Goal: Information Seeking & Learning: Check status

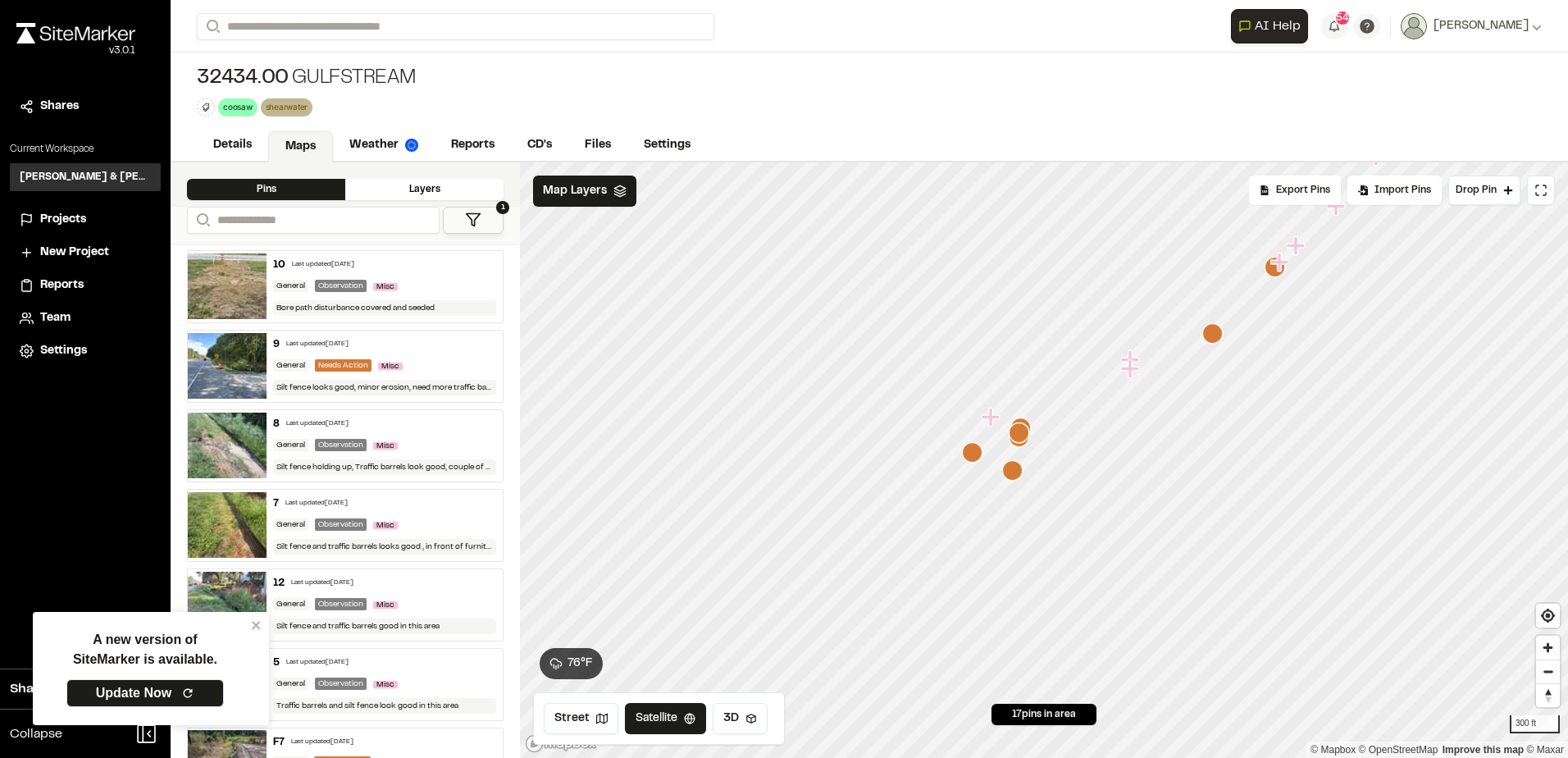
click at [922, 72] on div "32434.00 Gulfstream coosaw Delete Rename Edit Color Delete Tag Are you sure you…" at bounding box center [869, 91] width 1397 height 77
click at [78, 218] on span "Projects" at bounding box center [63, 220] width 46 height 18
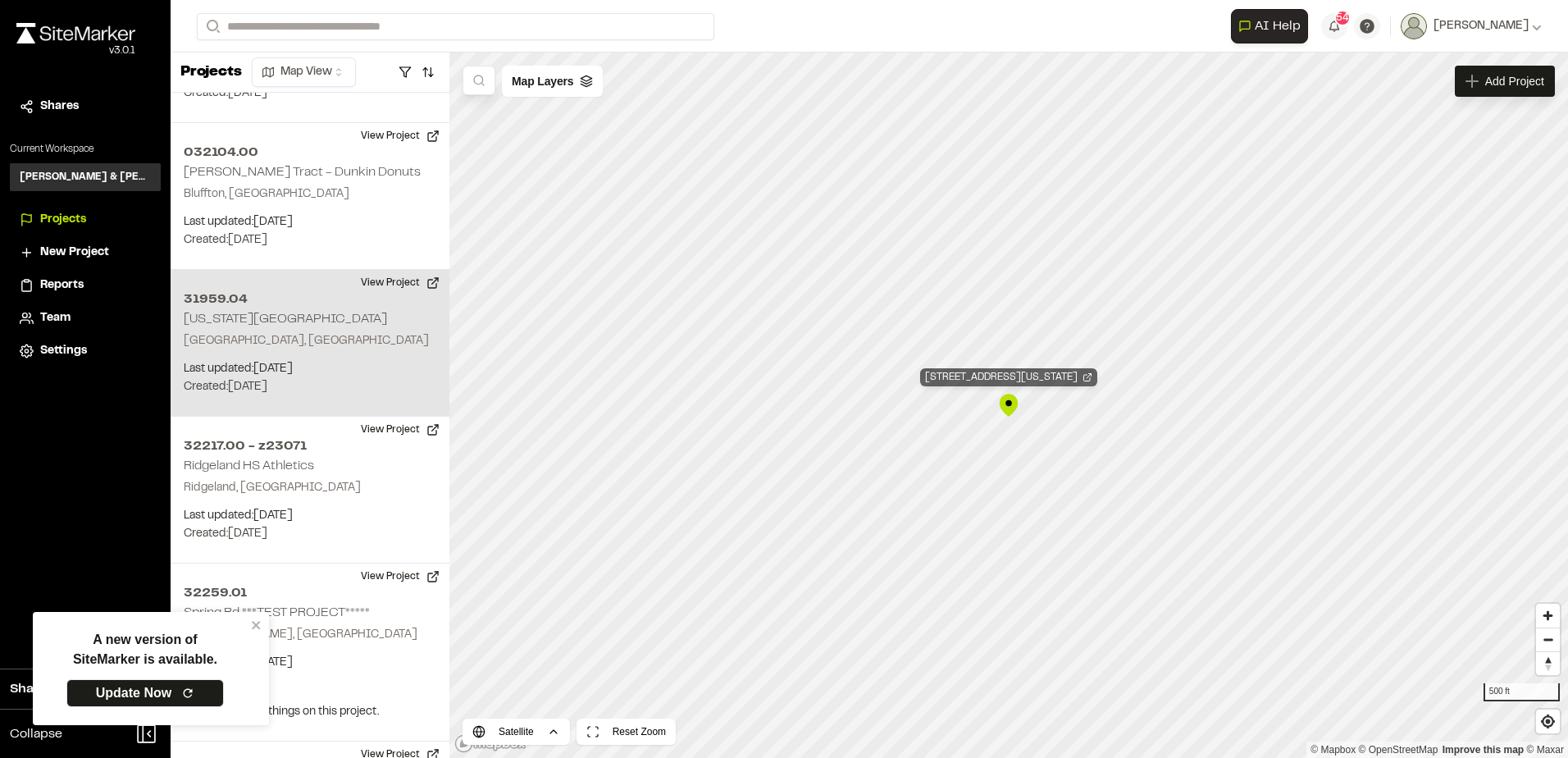
scroll to position [2543, 0]
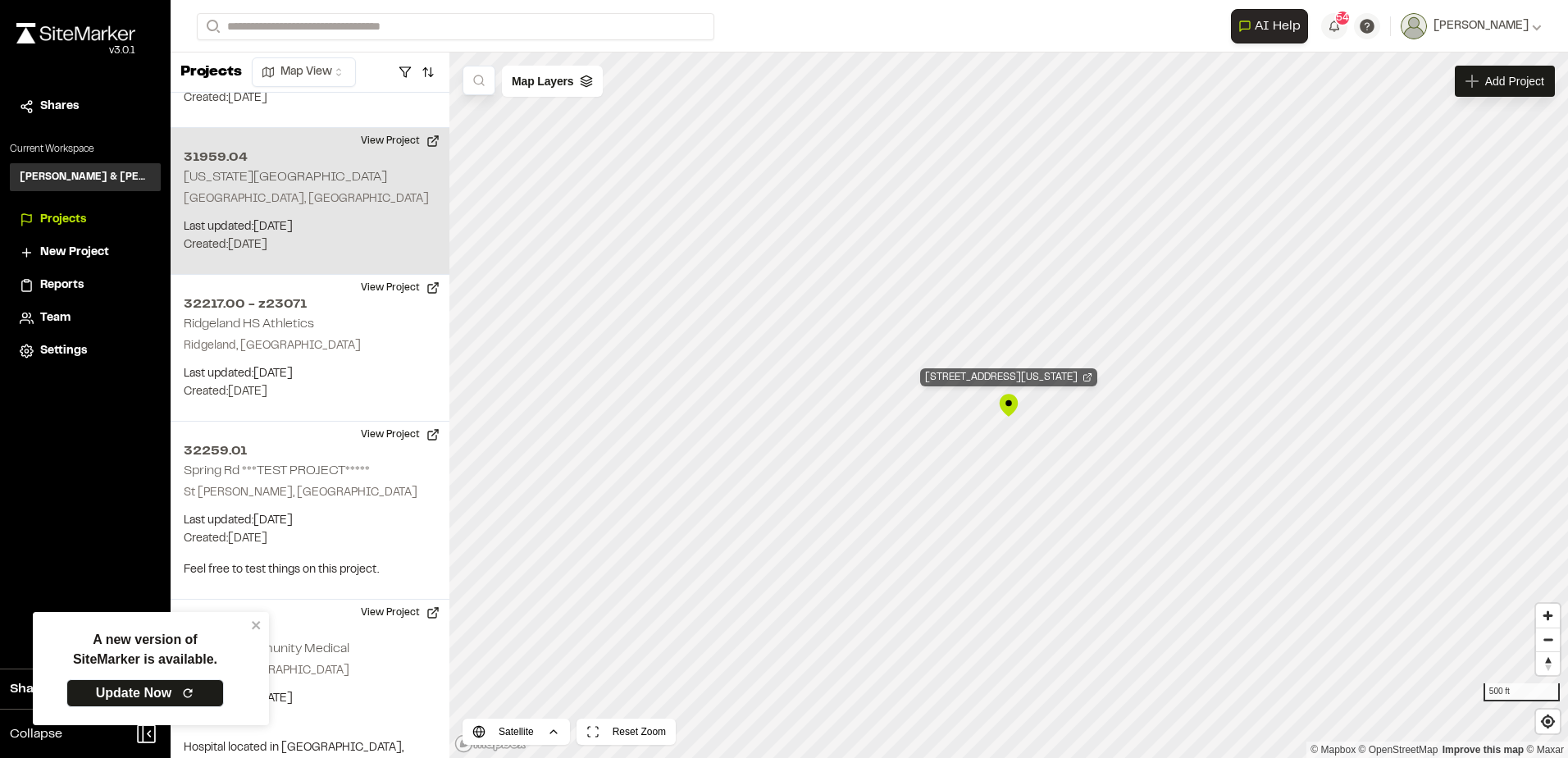
click at [1034, 376] on div "31959.04 Washington Street Park" at bounding box center [1009, 378] width 177 height 18
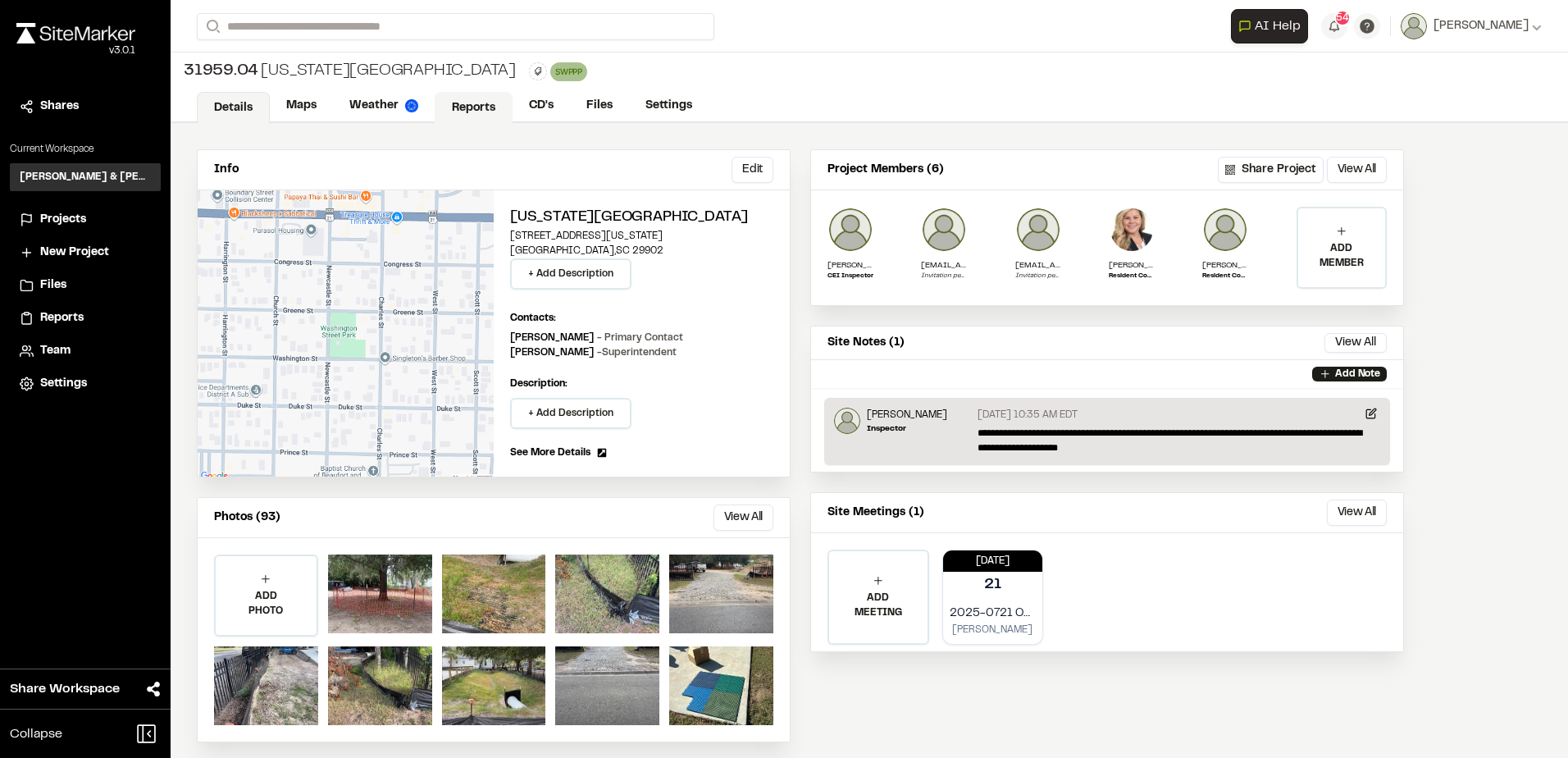
click at [458, 109] on link "Reports" at bounding box center [473, 107] width 78 height 31
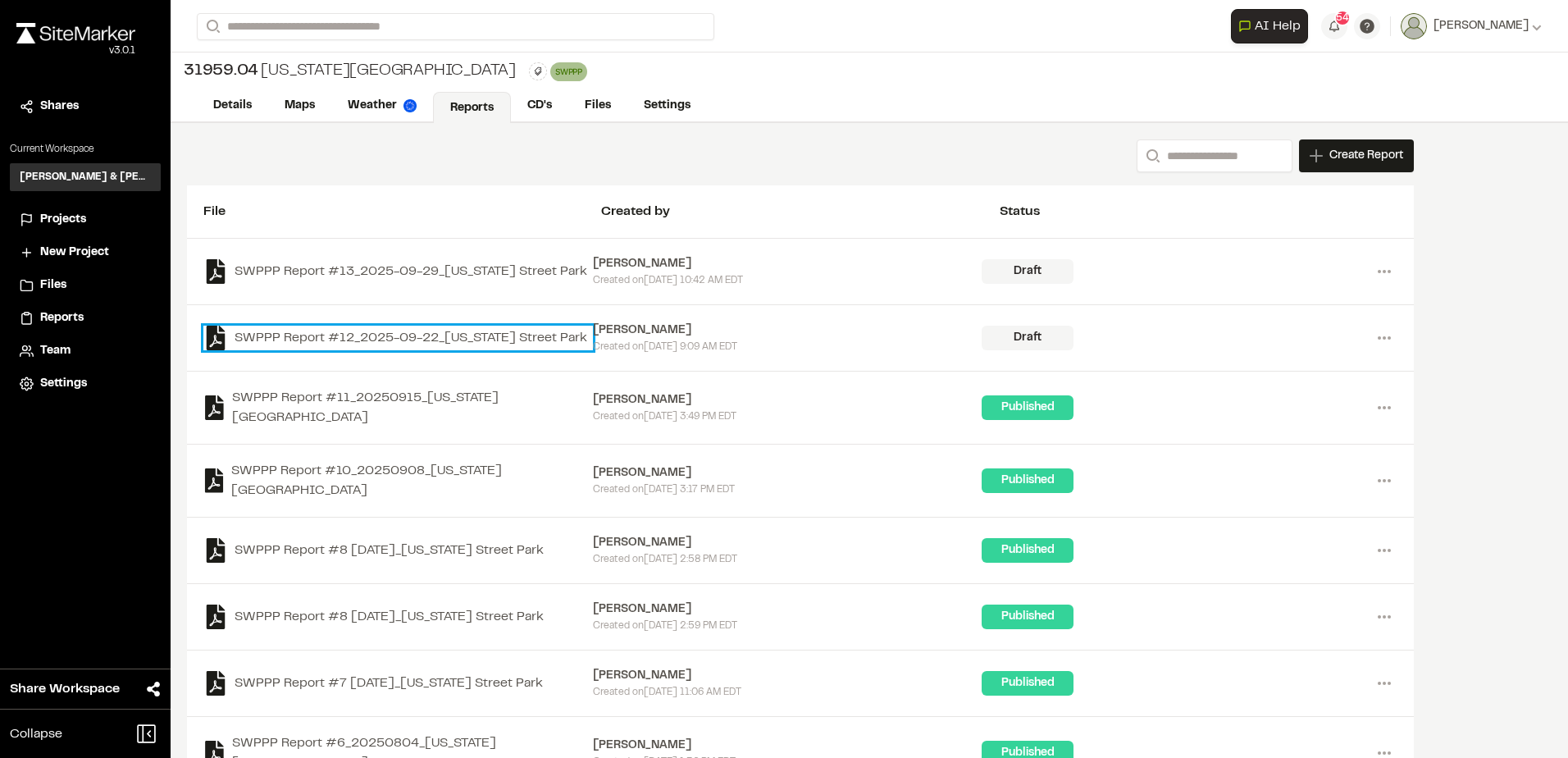
click at [471, 334] on link "SWPPP Report #12_2025-09-22_Washington Street Park" at bounding box center [398, 339] width 389 height 25
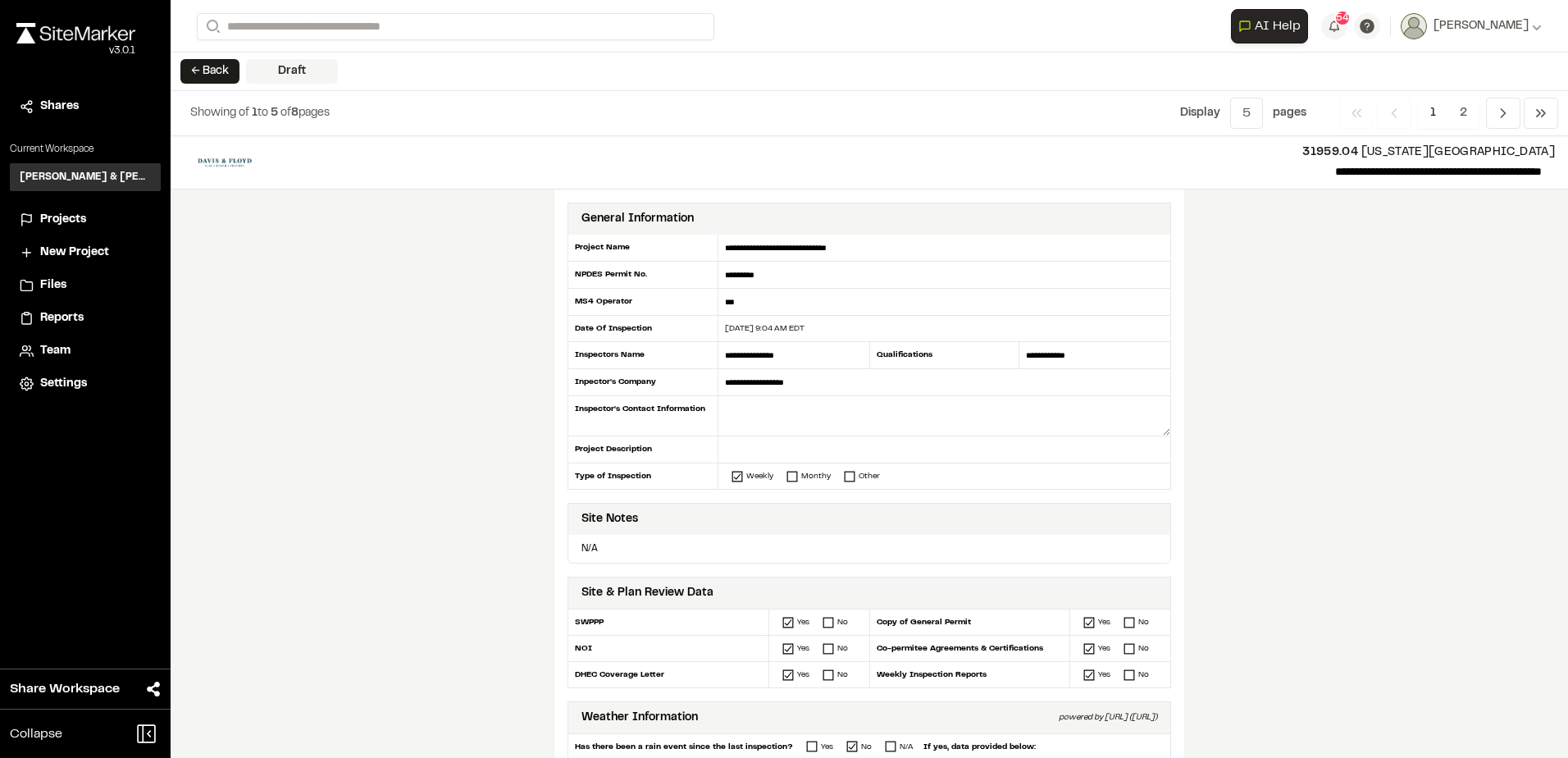
click at [1340, 172] on p "**********" at bounding box center [910, 172] width 1264 height 20
click at [1340, 167] on p "**********" at bounding box center [910, 172] width 1264 height 20
drag, startPoint x: 1338, startPoint y: 170, endPoint x: 1321, endPoint y: 173, distance: 17.3
click at [1321, 173] on p "**********" at bounding box center [910, 172] width 1264 height 20
drag, startPoint x: 1321, startPoint y: 173, endPoint x: 1350, endPoint y: 171, distance: 29.1
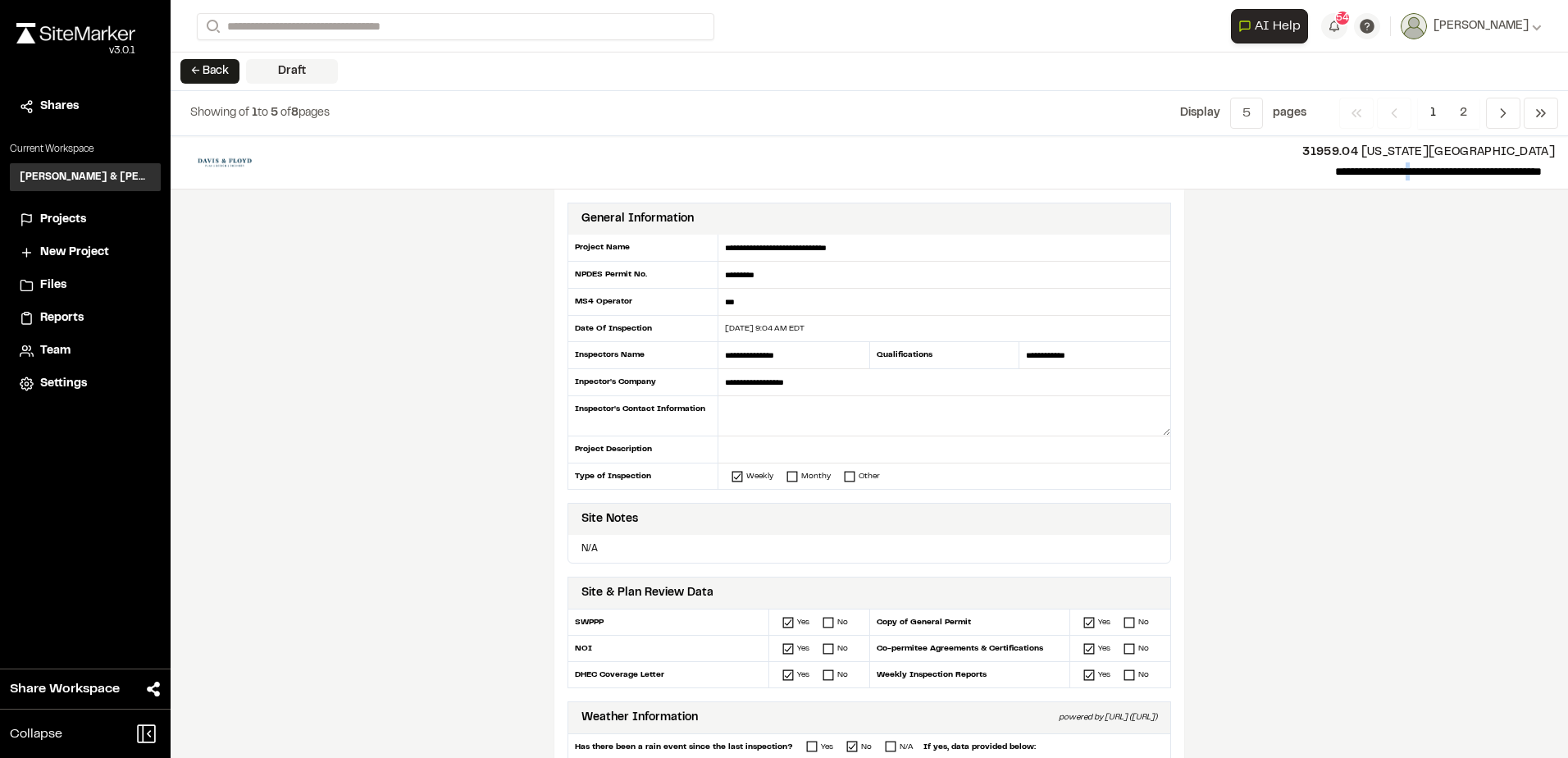
click at [1350, 171] on p "**********" at bounding box center [910, 172] width 1264 height 20
click at [204, 66] on button "← Back" at bounding box center [209, 72] width 59 height 25
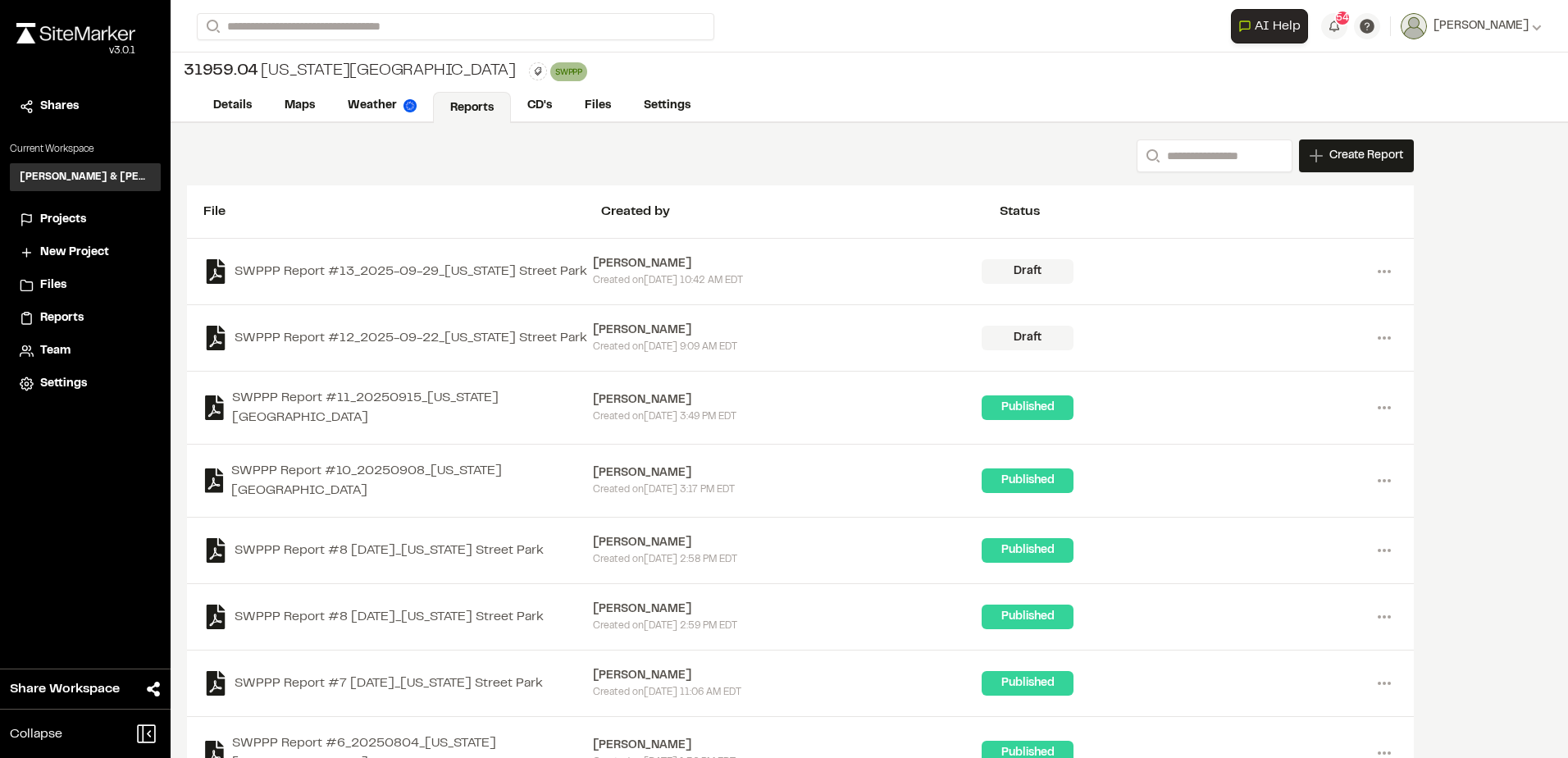
click at [498, 359] on div "SWPPP Report #12_2025-09-22_Washington Street Park Joe Gillenwater Created on M…" at bounding box center [800, 339] width 1227 height 67
click at [498, 349] on div "SWPPP Report #12_2025-09-22_Washington Street Park Joe Gillenwater Created on M…" at bounding box center [800, 338] width 1194 height 33
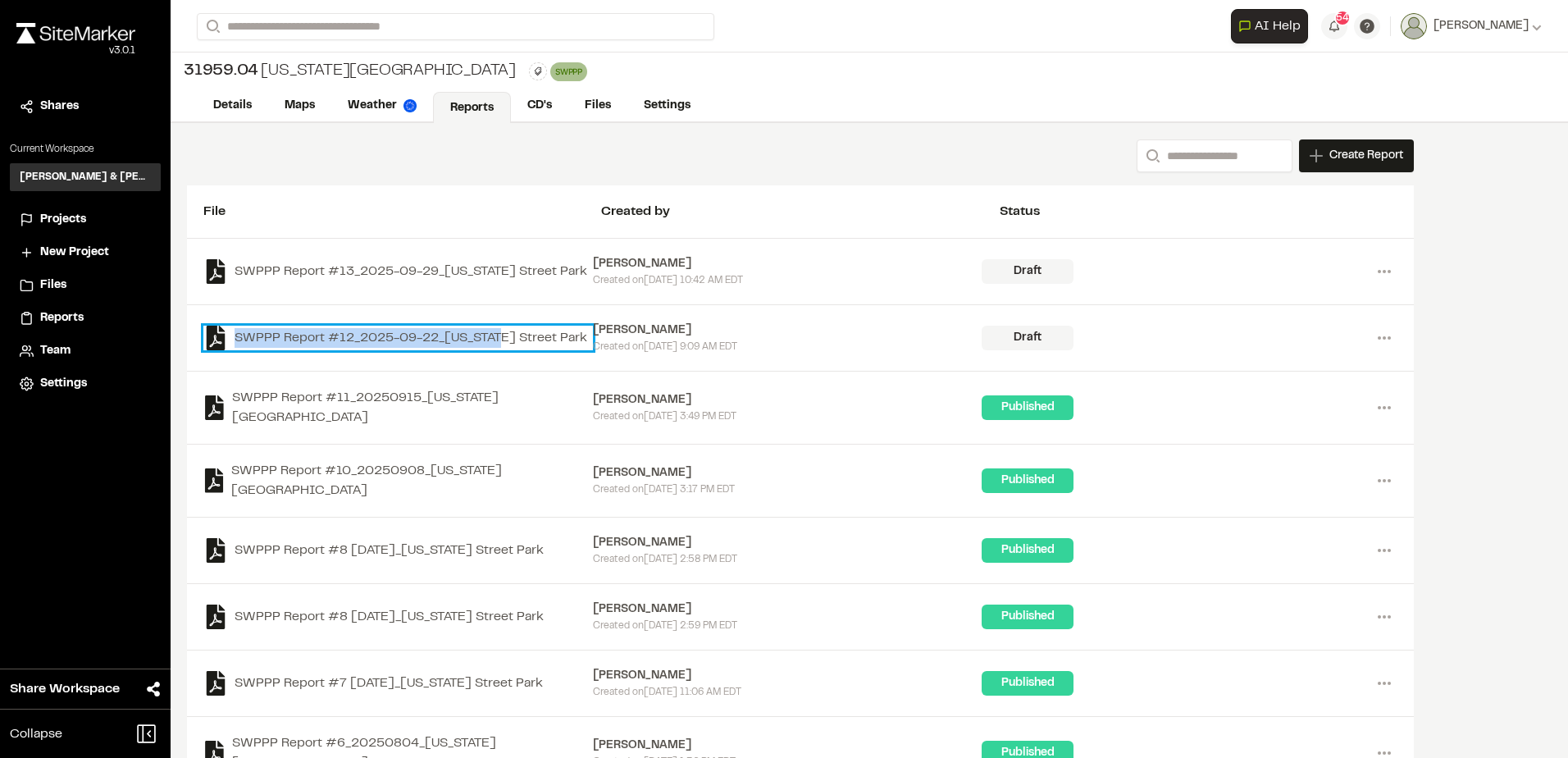
drag, startPoint x: 498, startPoint y: 349, endPoint x: 513, endPoint y: 340, distance: 17.5
click at [513, 340] on link "SWPPP Report #12_2025-09-22_Washington Street Park" at bounding box center [398, 339] width 389 height 25
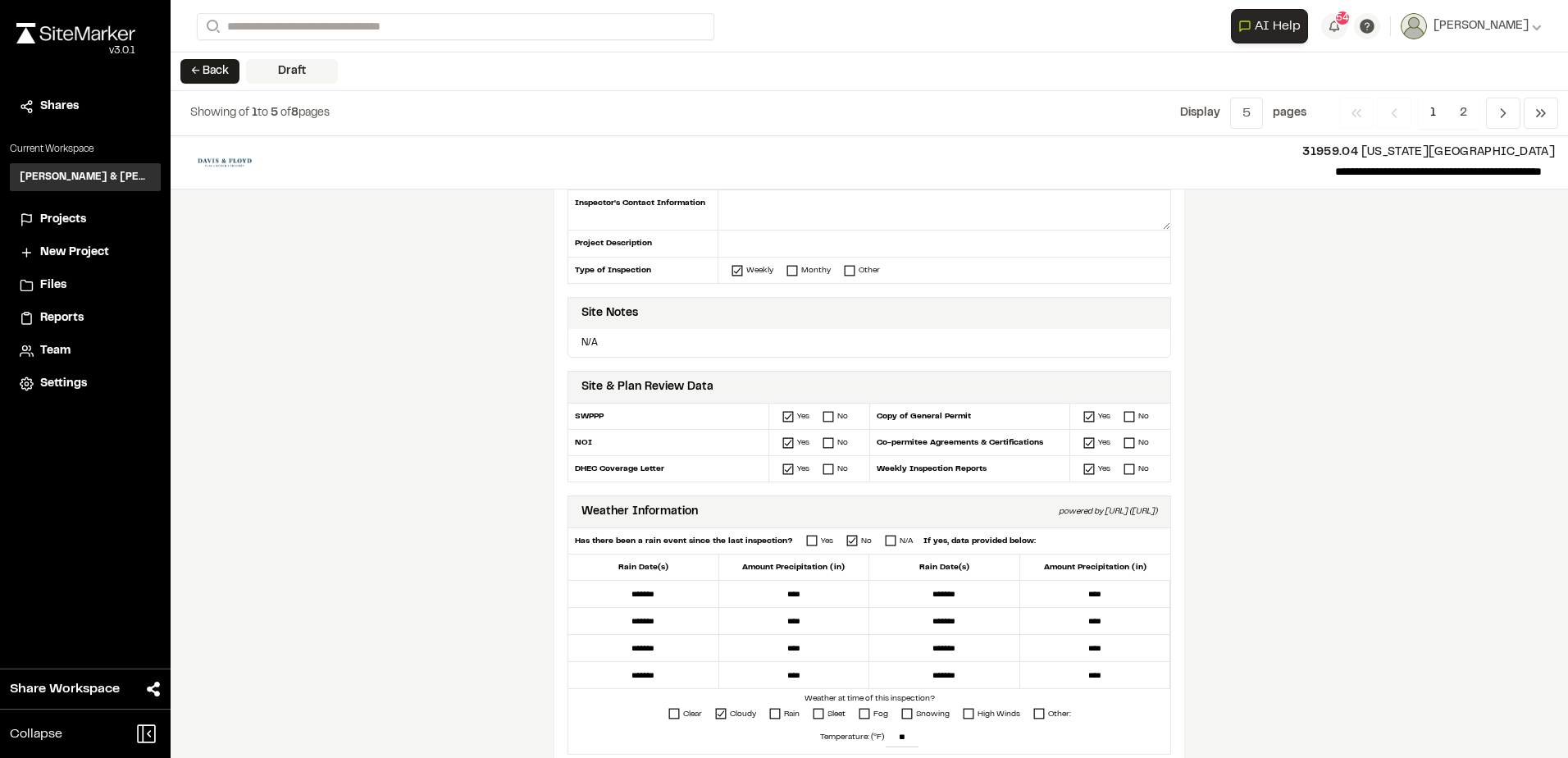
scroll to position [246, 0]
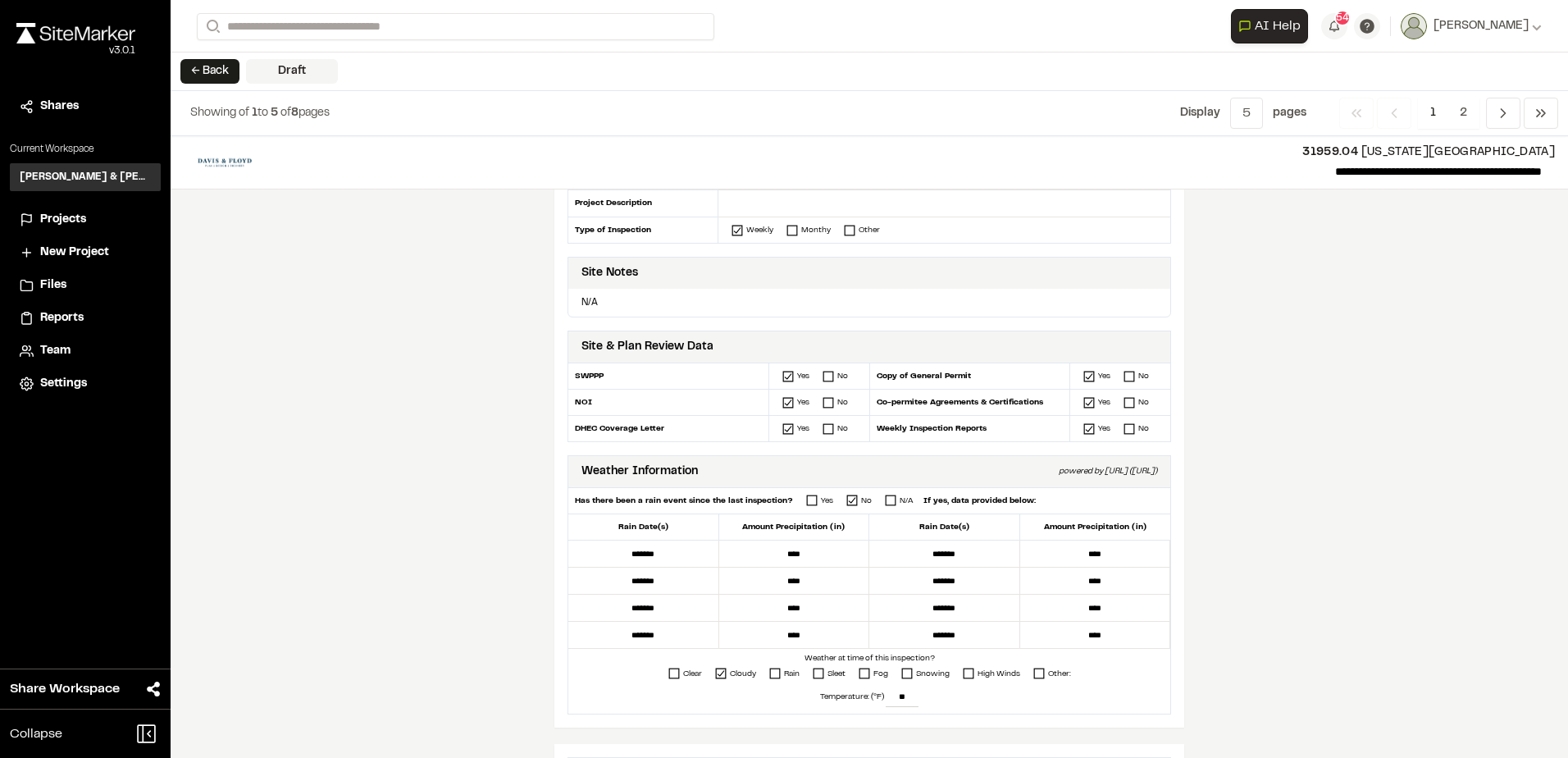
click at [787, 228] on icon at bounding box center [792, 231] width 12 height 12
click at [223, 63] on button "← Back" at bounding box center [209, 72] width 59 height 25
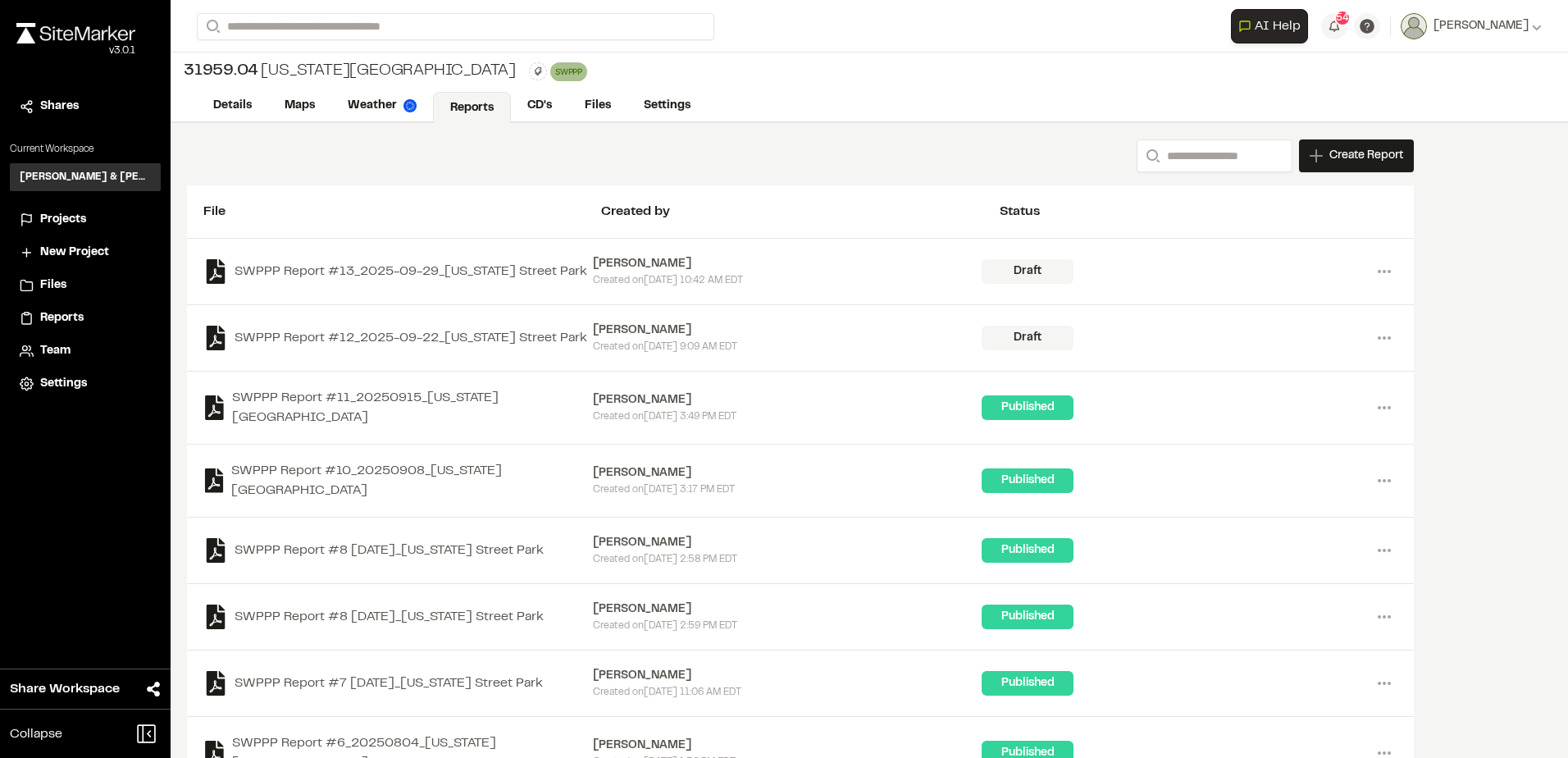
click at [80, 224] on span "Projects" at bounding box center [63, 220] width 46 height 18
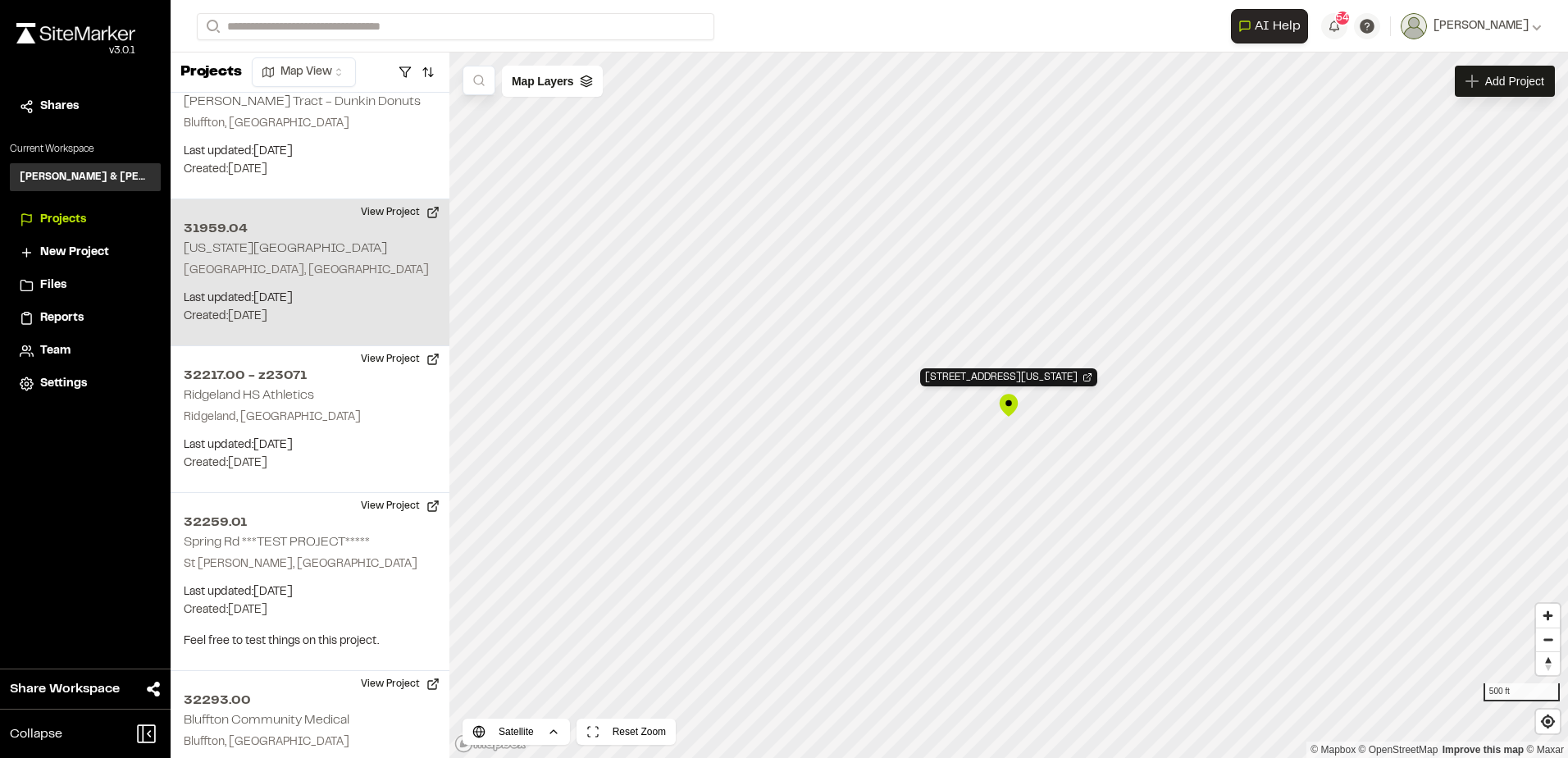
scroll to position [2543, 0]
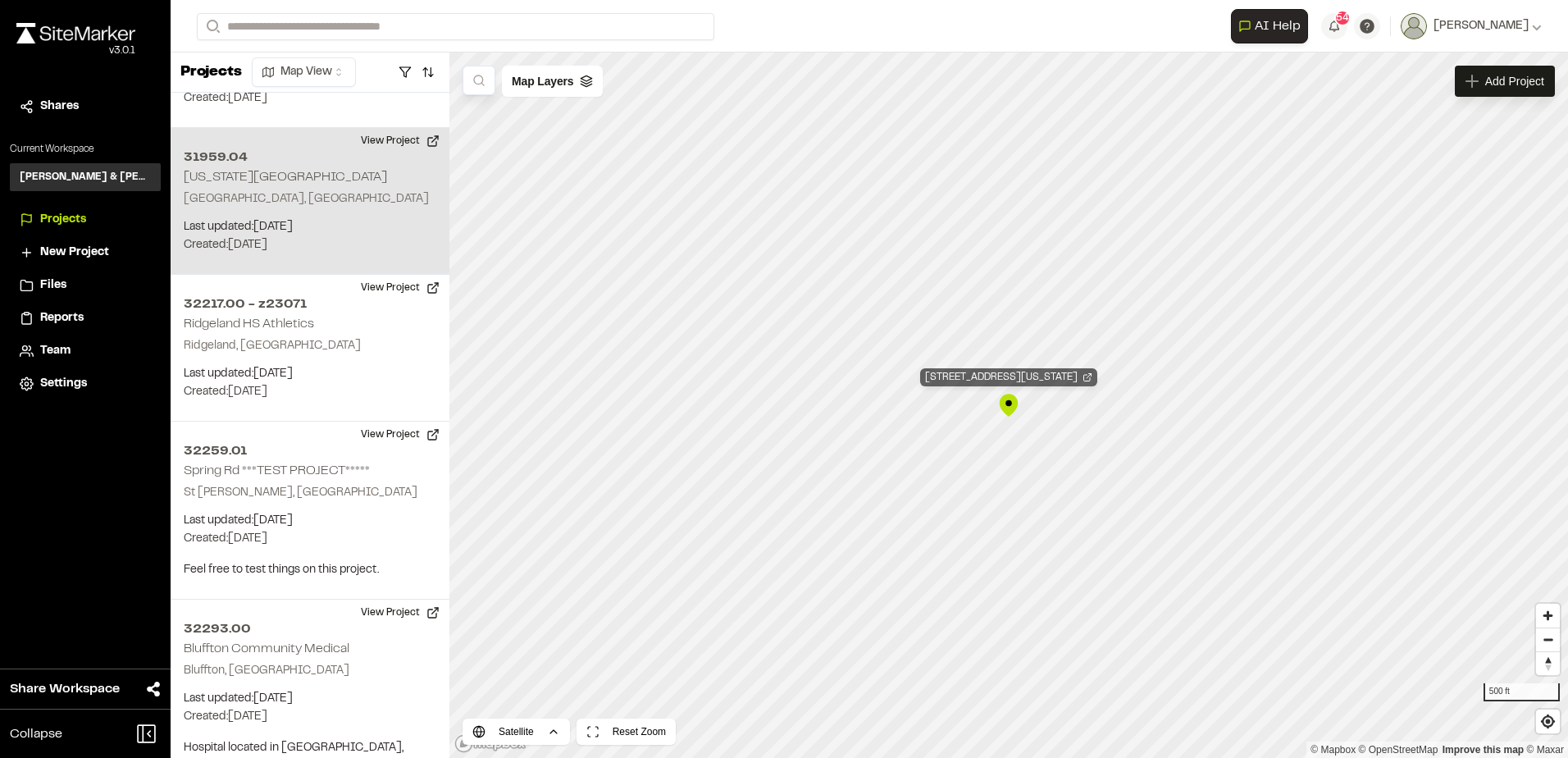
click at [1035, 376] on div "31959.04 Washington Street Park" at bounding box center [1009, 378] width 177 height 18
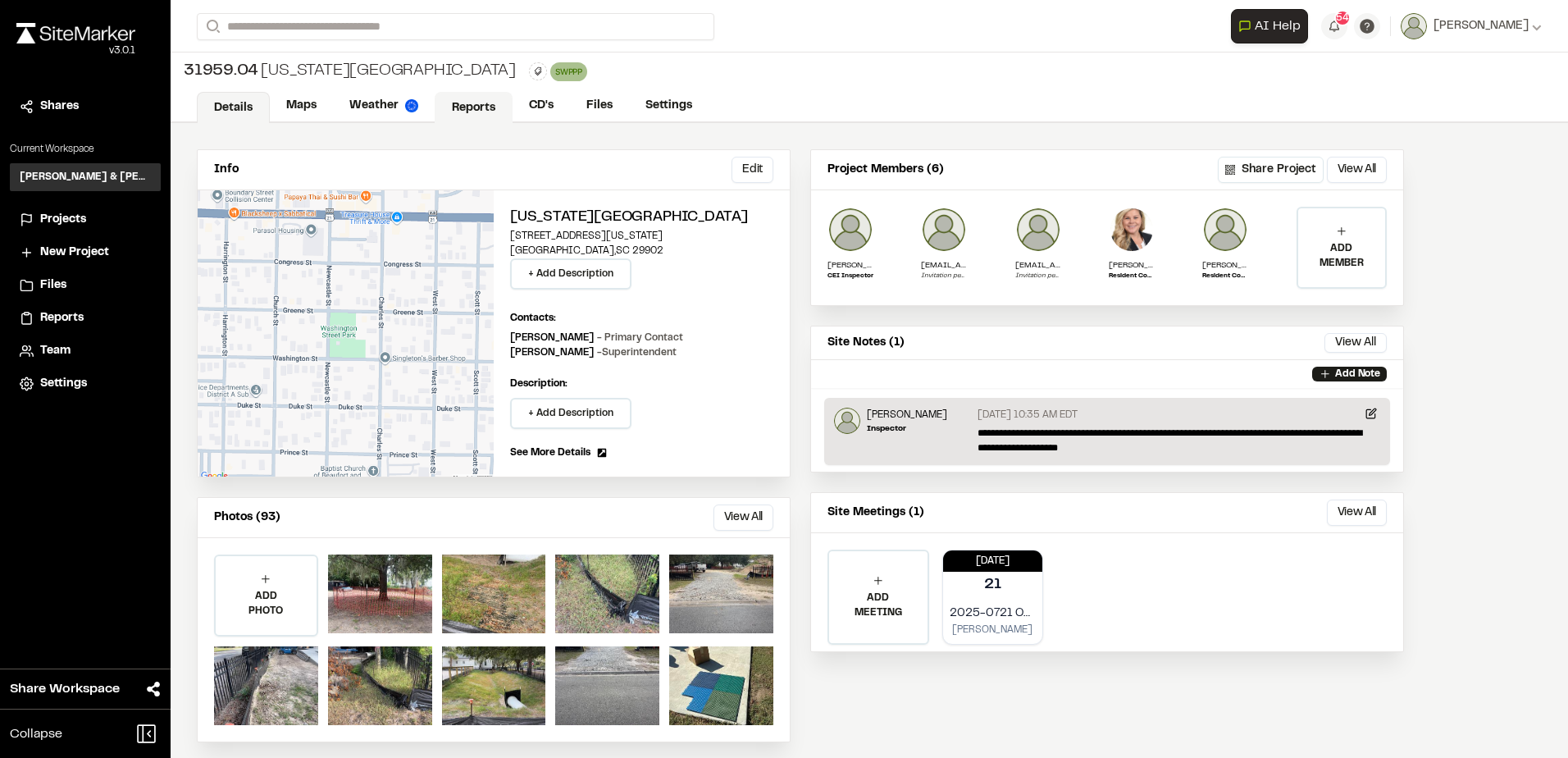
click at [445, 100] on link "Reports" at bounding box center [473, 107] width 78 height 31
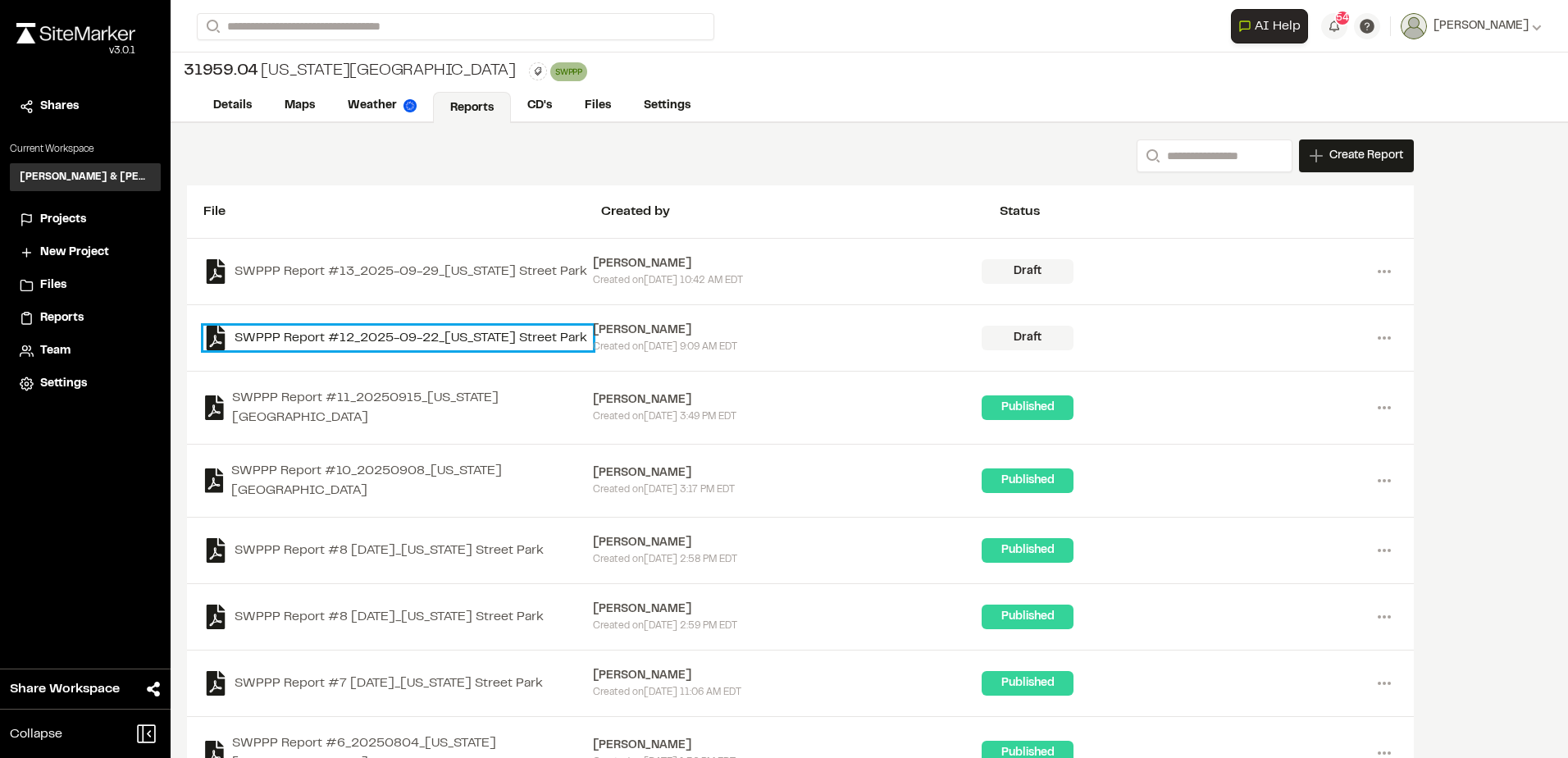
click at [465, 330] on link "SWPPP Report #12_2025-09-22_[US_STATE] Street Park" at bounding box center [398, 339] width 389 height 25
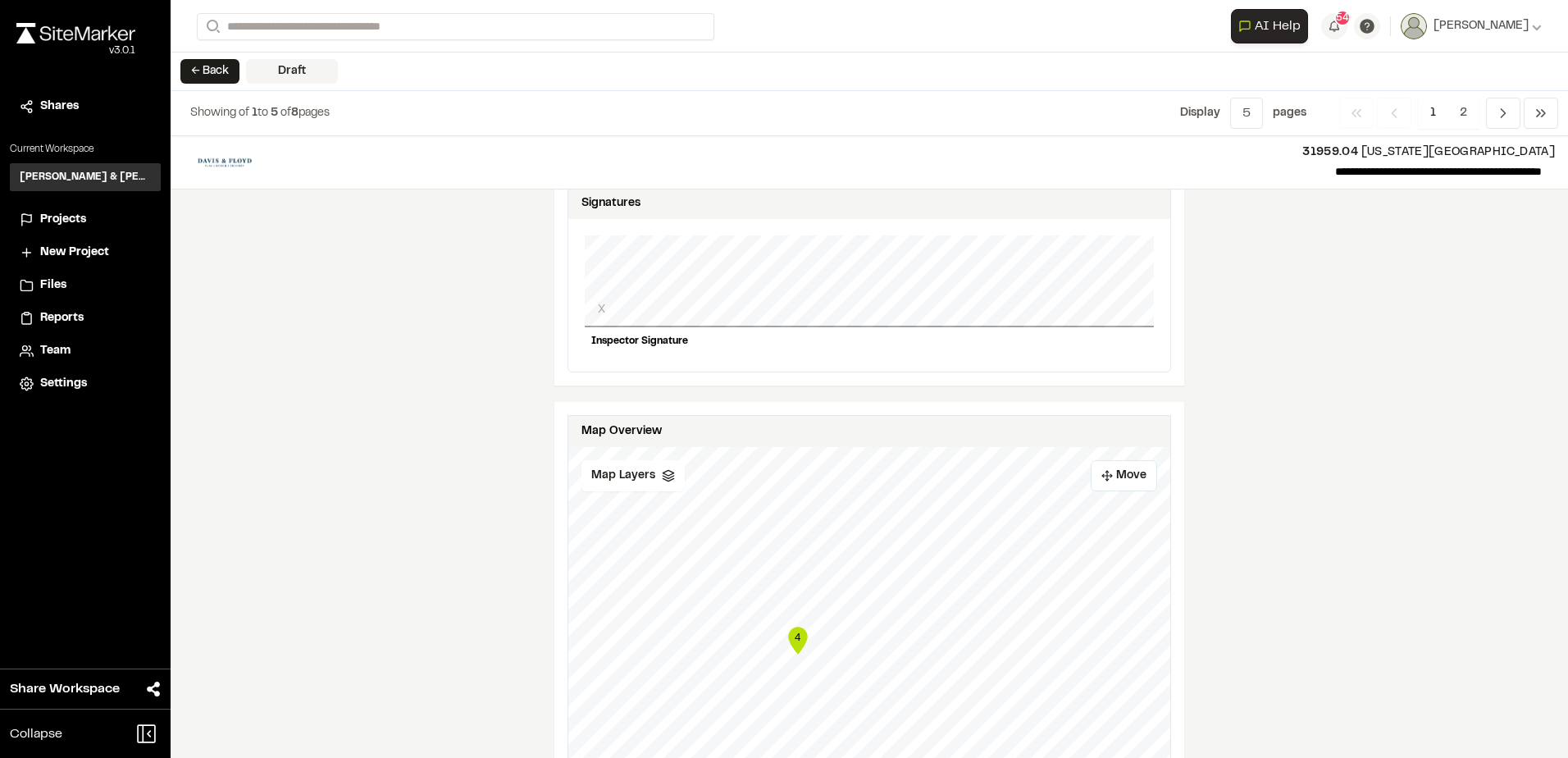
scroll to position [1559, 0]
click at [666, 470] on icon at bounding box center [669, 477] width 13 height 13
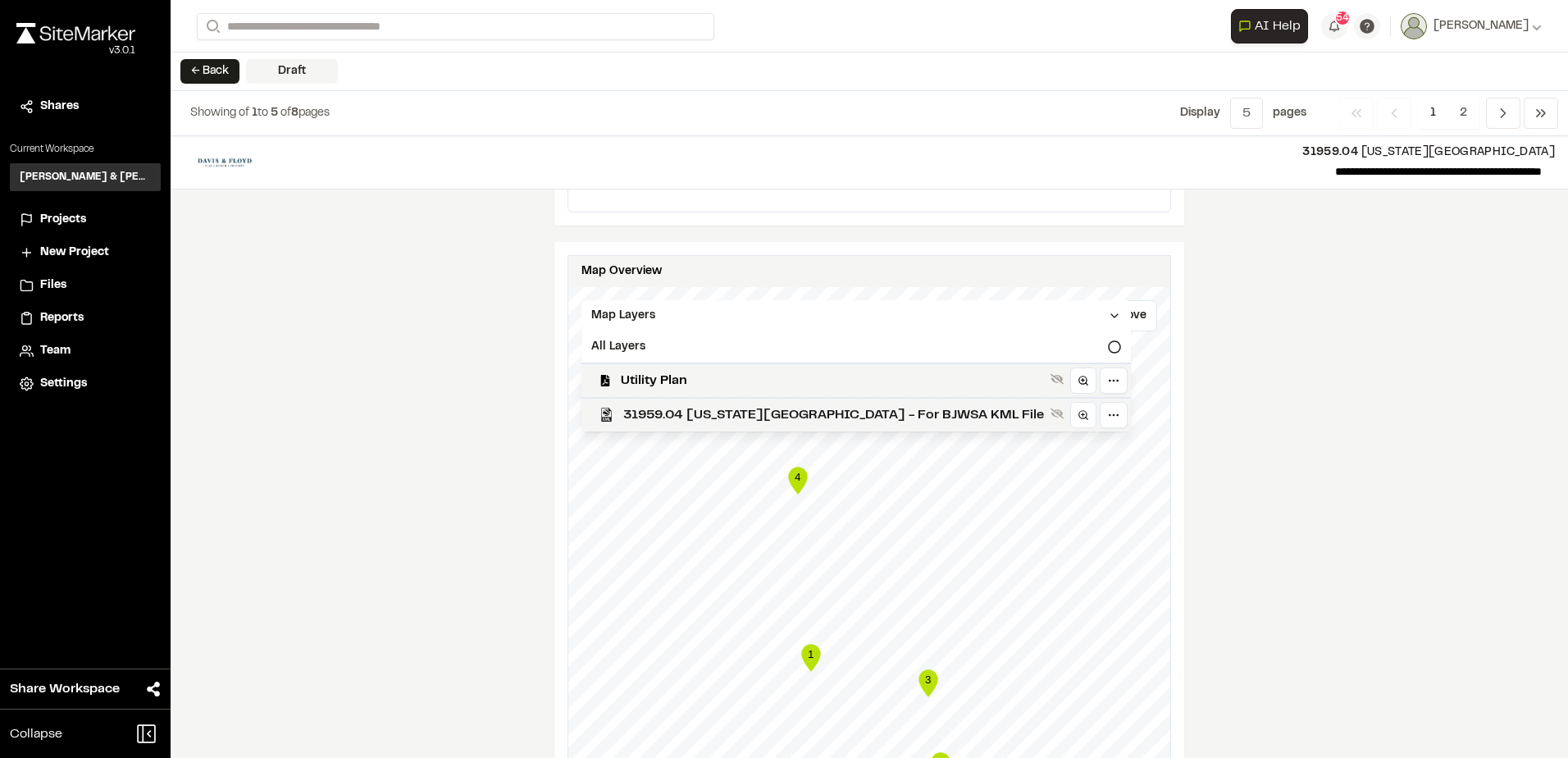
scroll to position [1723, 0]
click at [735, 297] on div "Map Layers" at bounding box center [855, 312] width 549 height 31
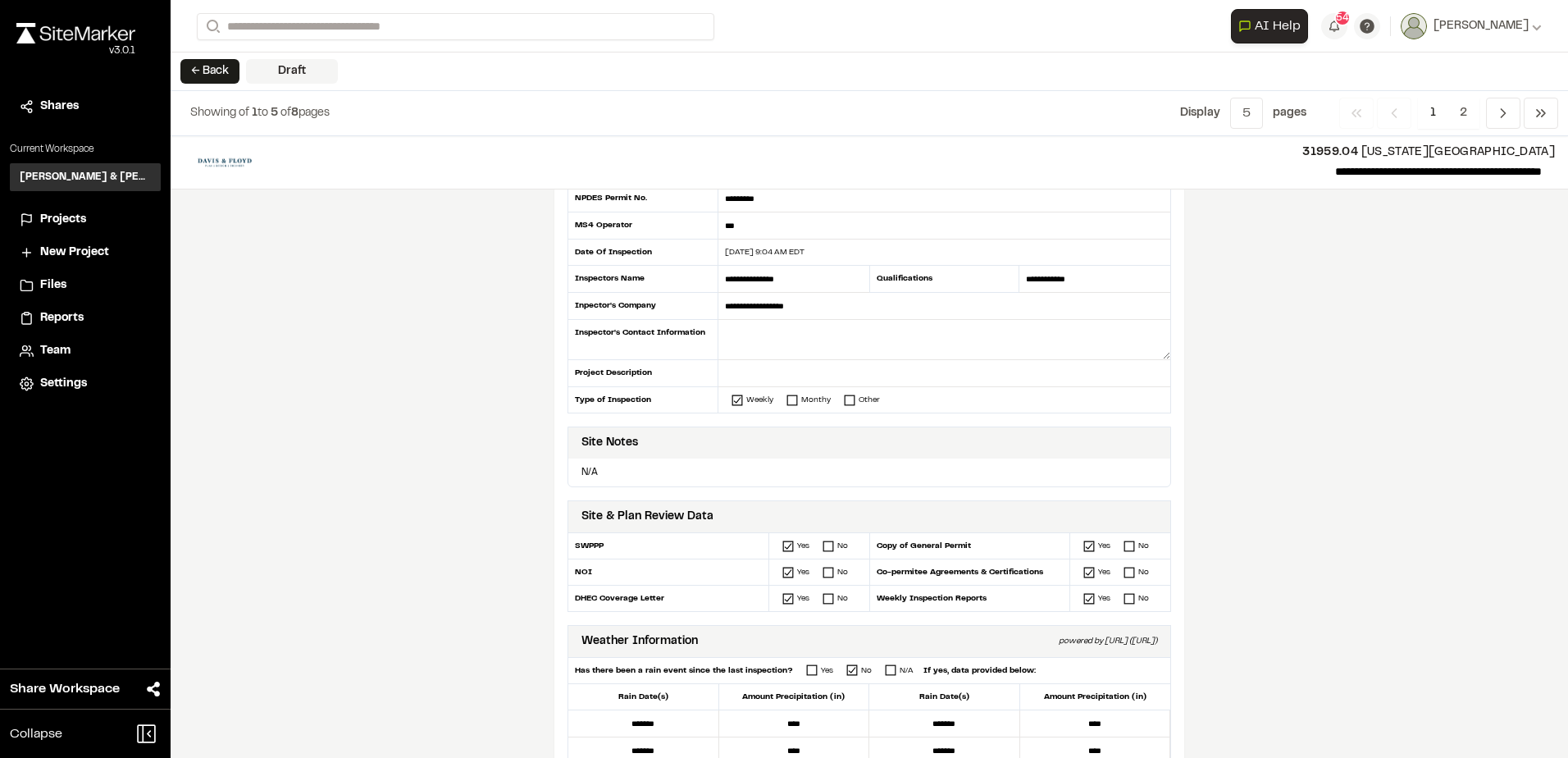
scroll to position [0, 0]
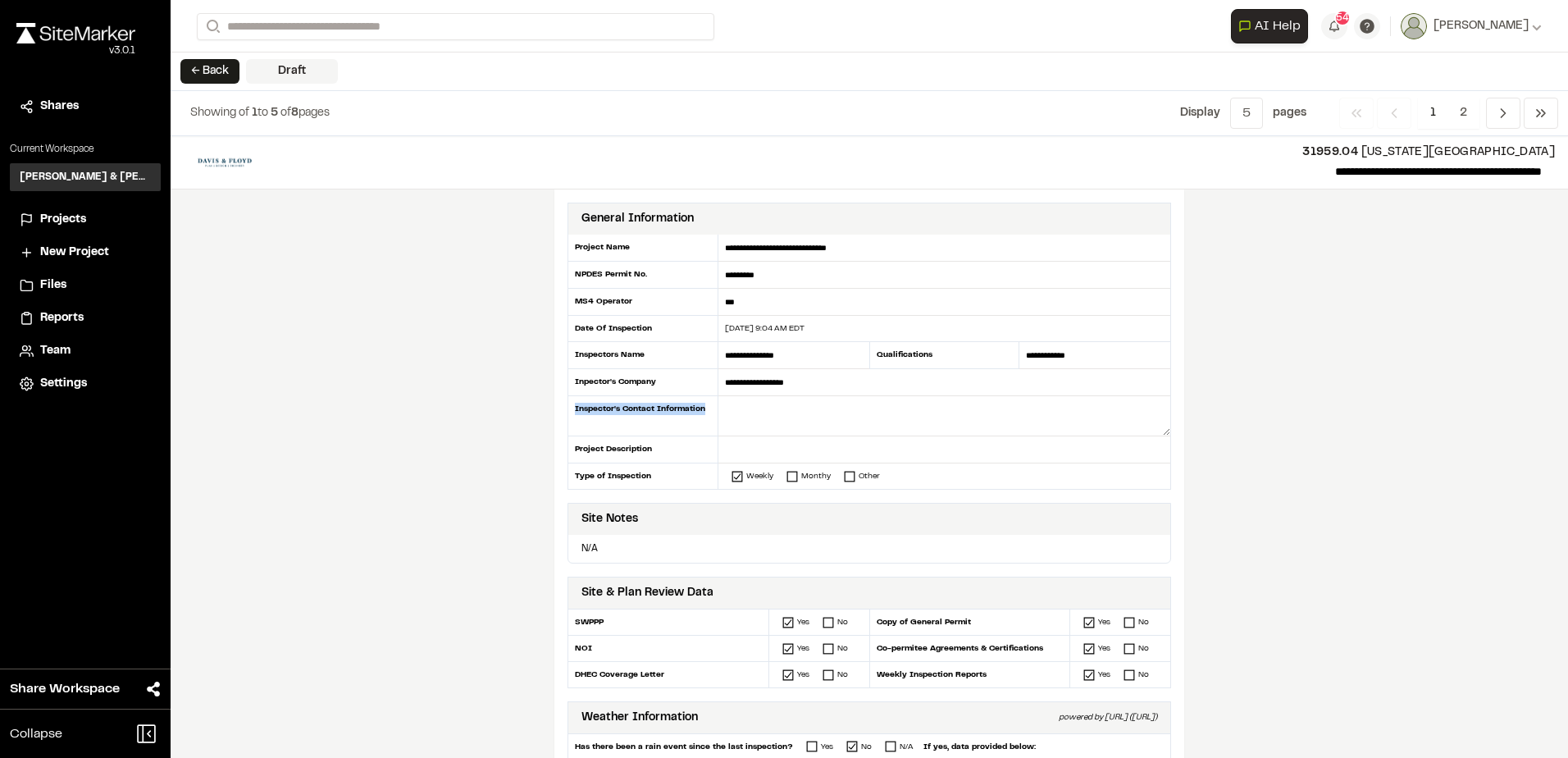
drag, startPoint x: 697, startPoint y: 406, endPoint x: 569, endPoint y: 407, distance: 128.0
click at [569, 407] on div "Inspector's Contact Information" at bounding box center [643, 416] width 151 height 40
drag, startPoint x: 569, startPoint y: 407, endPoint x: 543, endPoint y: 445, distance: 46.0
click at [543, 445] on div "**********" at bounding box center [869, 447] width 1397 height 622
drag, startPoint x: 543, startPoint y: 445, endPoint x: 629, endPoint y: 513, distance: 109.6
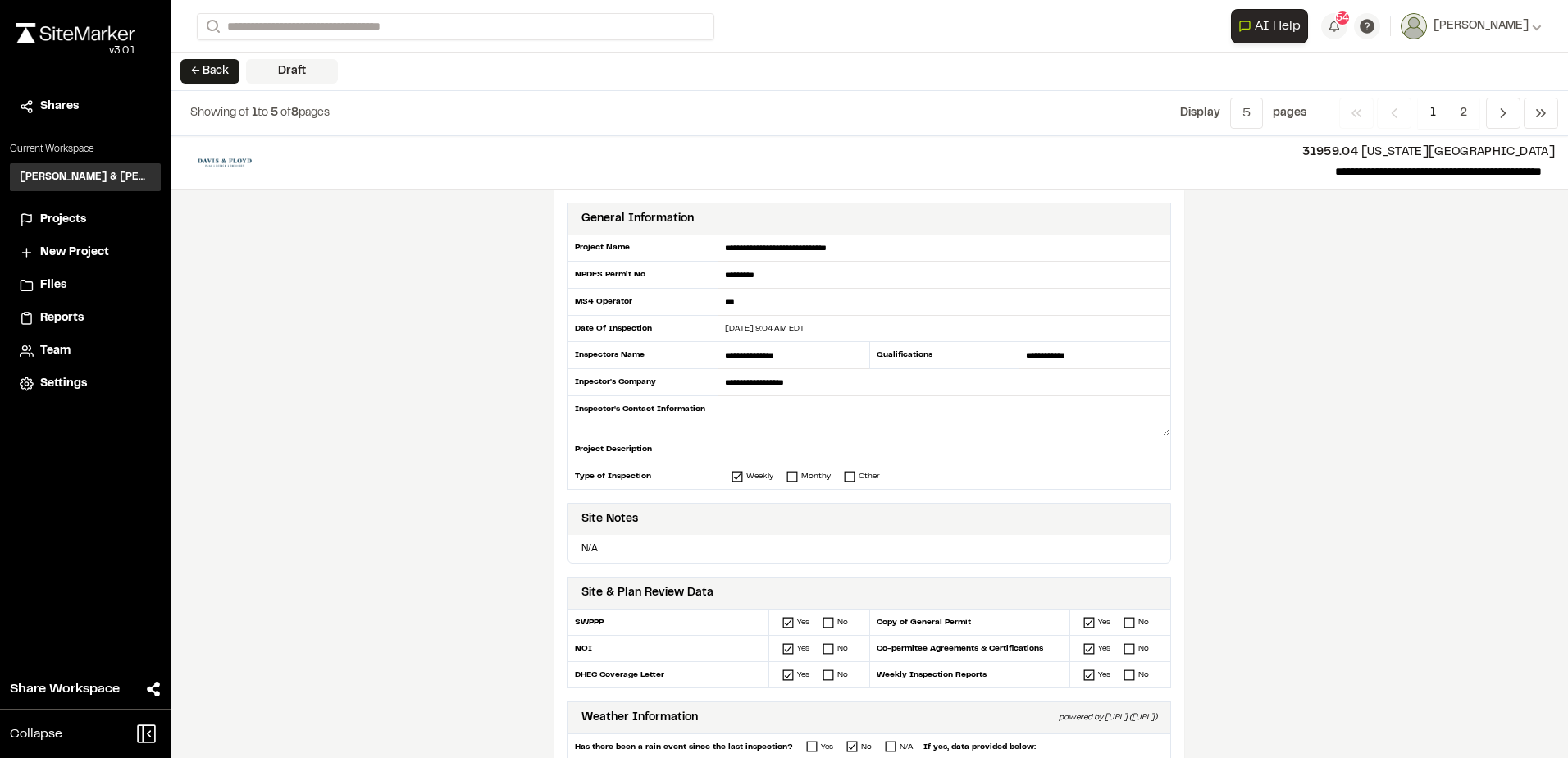
click at [629, 513] on div "Site Notes" at bounding box center [609, 520] width 57 height 18
drag, startPoint x: 629, startPoint y: 520, endPoint x: 551, endPoint y: 520, distance: 78.0
click at [554, 520] on div "**********" at bounding box center [869, 581] width 629 height 784
drag, startPoint x: 551, startPoint y: 520, endPoint x: 683, endPoint y: 523, distance: 132.0
click at [683, 523] on div "Site Notes" at bounding box center [869, 519] width 602 height 31
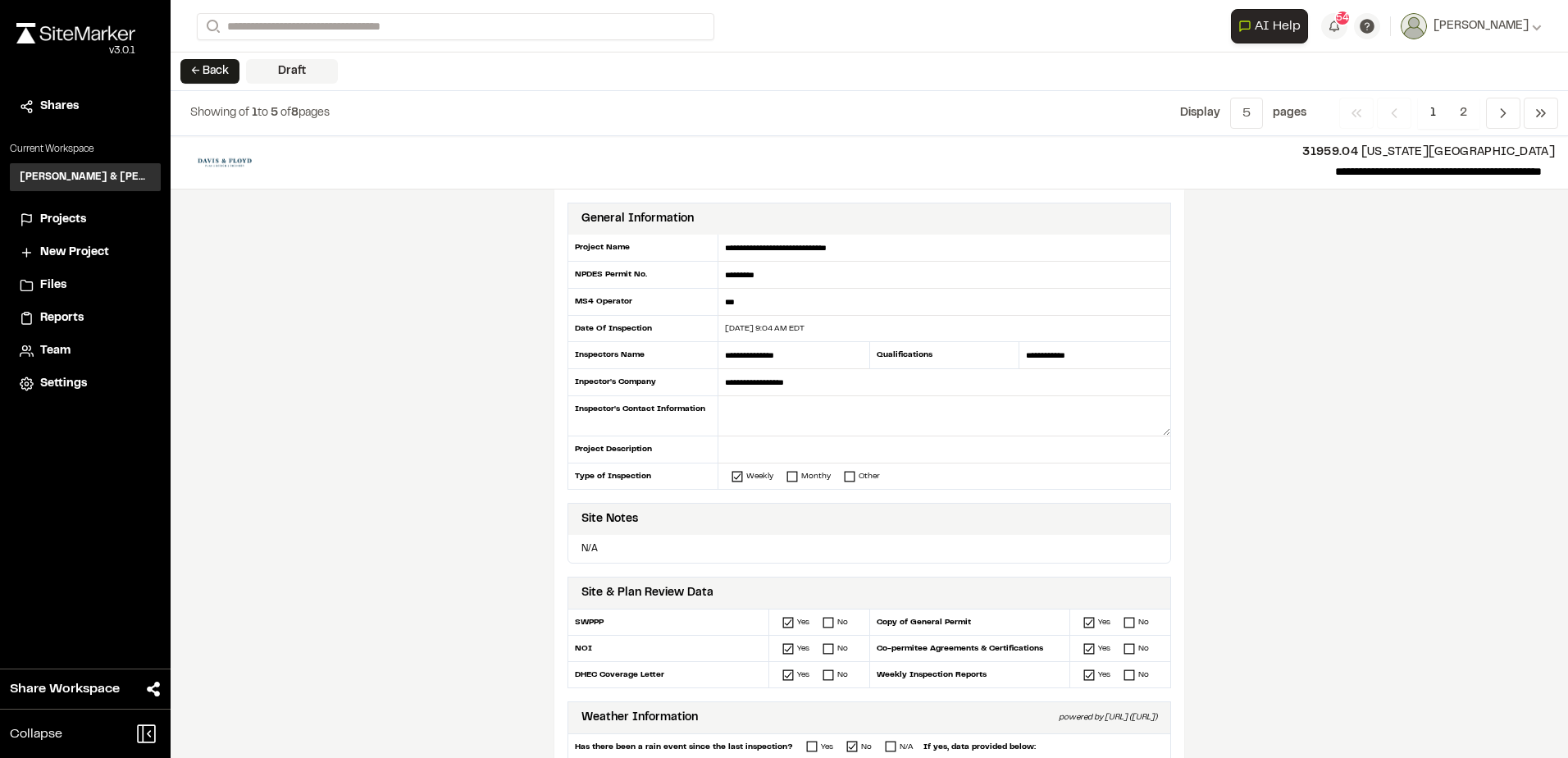
click at [220, 53] on div "← Back Draft" at bounding box center [869, 72] width 1397 height 38
click at [195, 73] on button "← Back" at bounding box center [209, 72] width 59 height 25
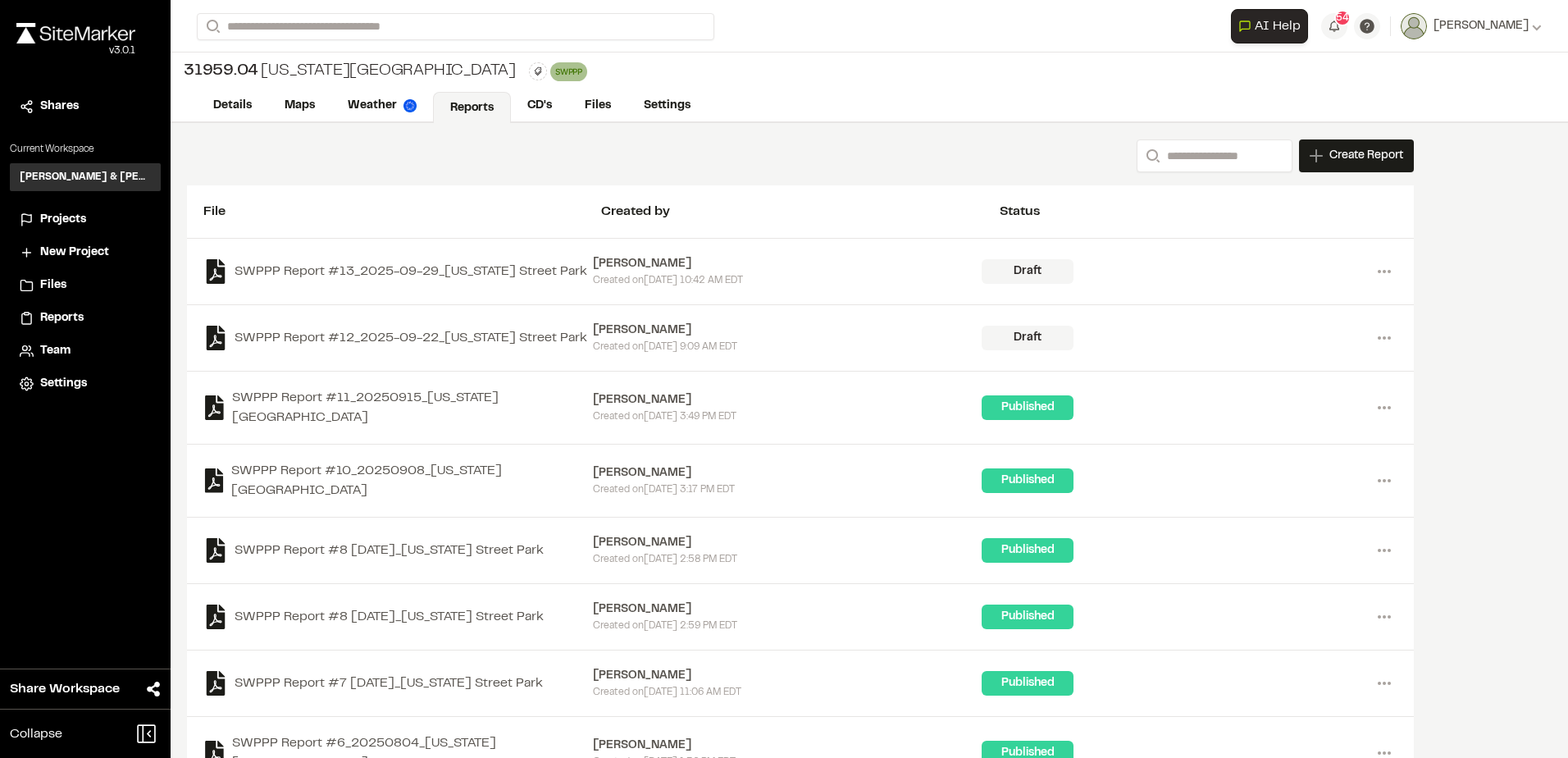
click at [75, 216] on span "Projects" at bounding box center [63, 220] width 46 height 18
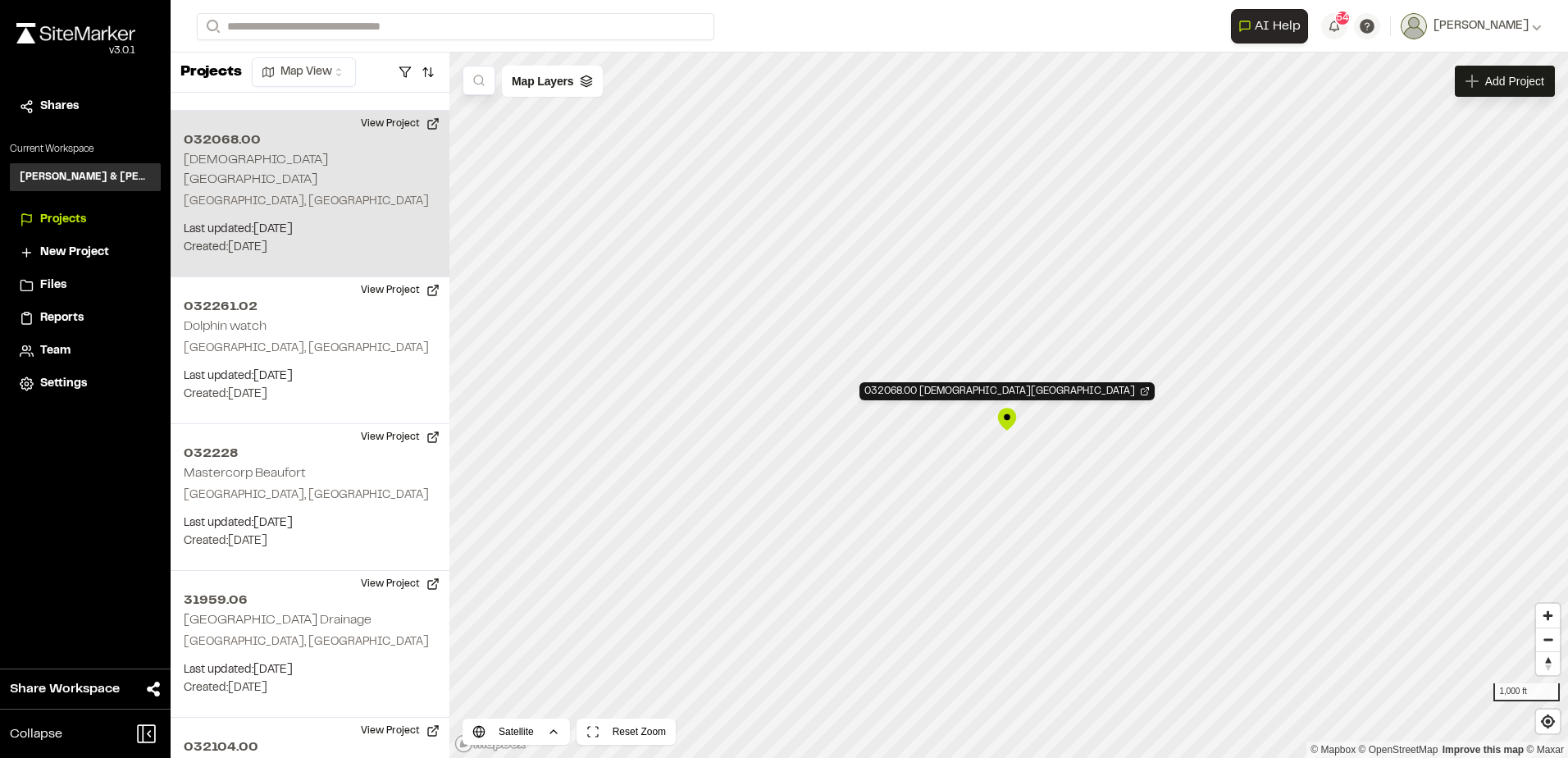
scroll to position [1825, 0]
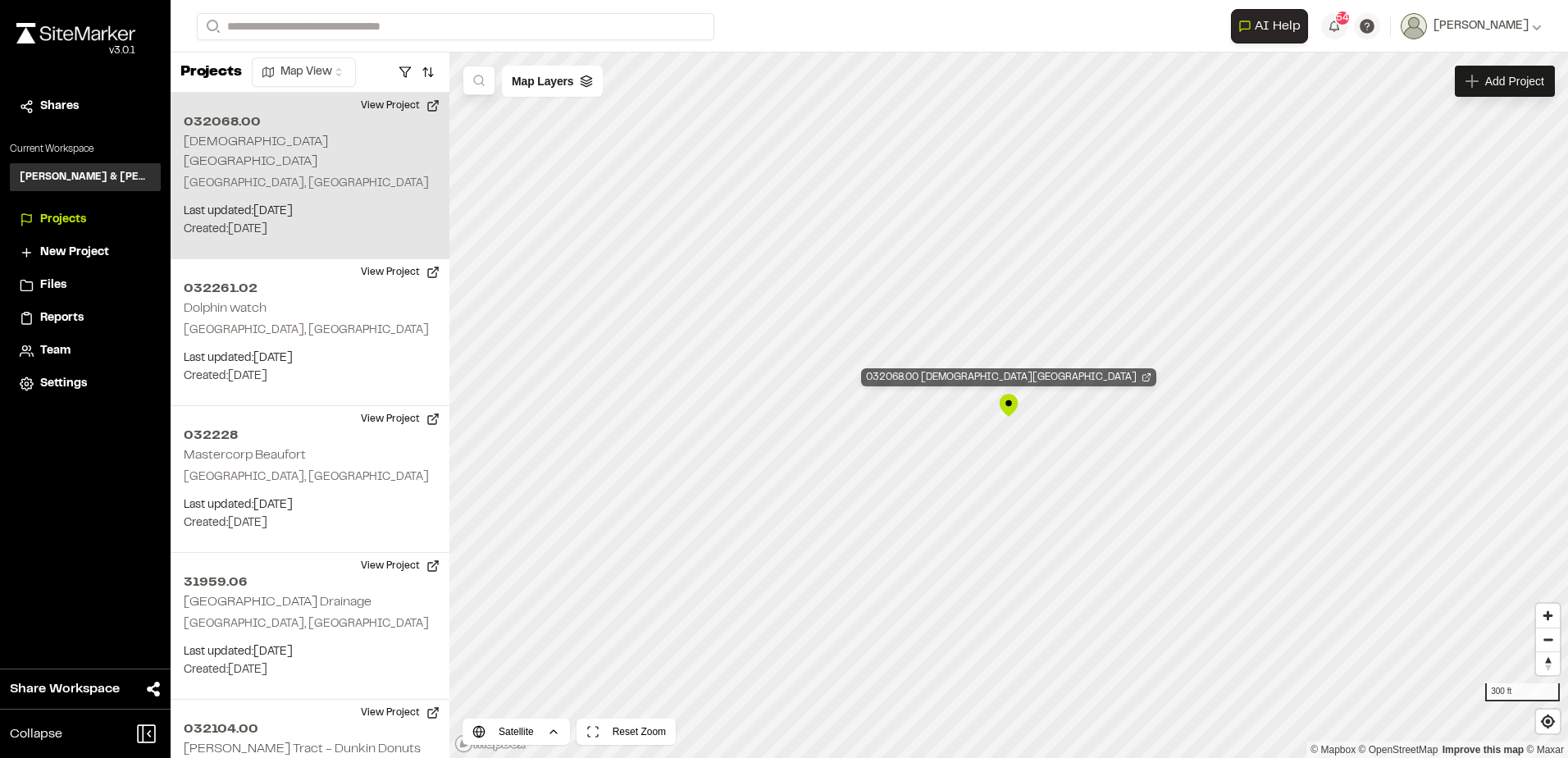
click at [1019, 369] on div "032068.00 Lady's Island Airport" at bounding box center [1009, 378] width 295 height 18
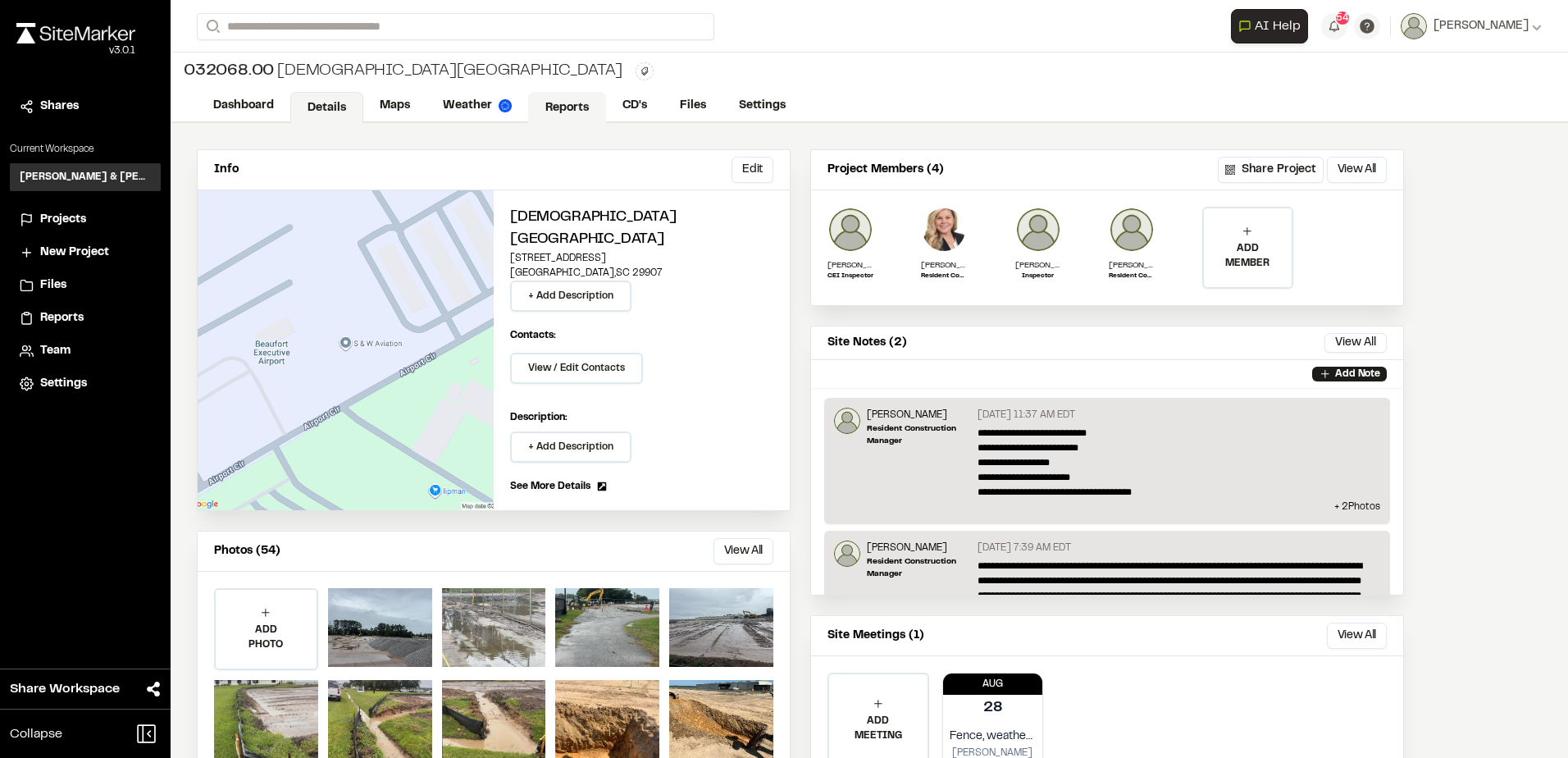
click at [584, 110] on link "Reports" at bounding box center [566, 107] width 78 height 31
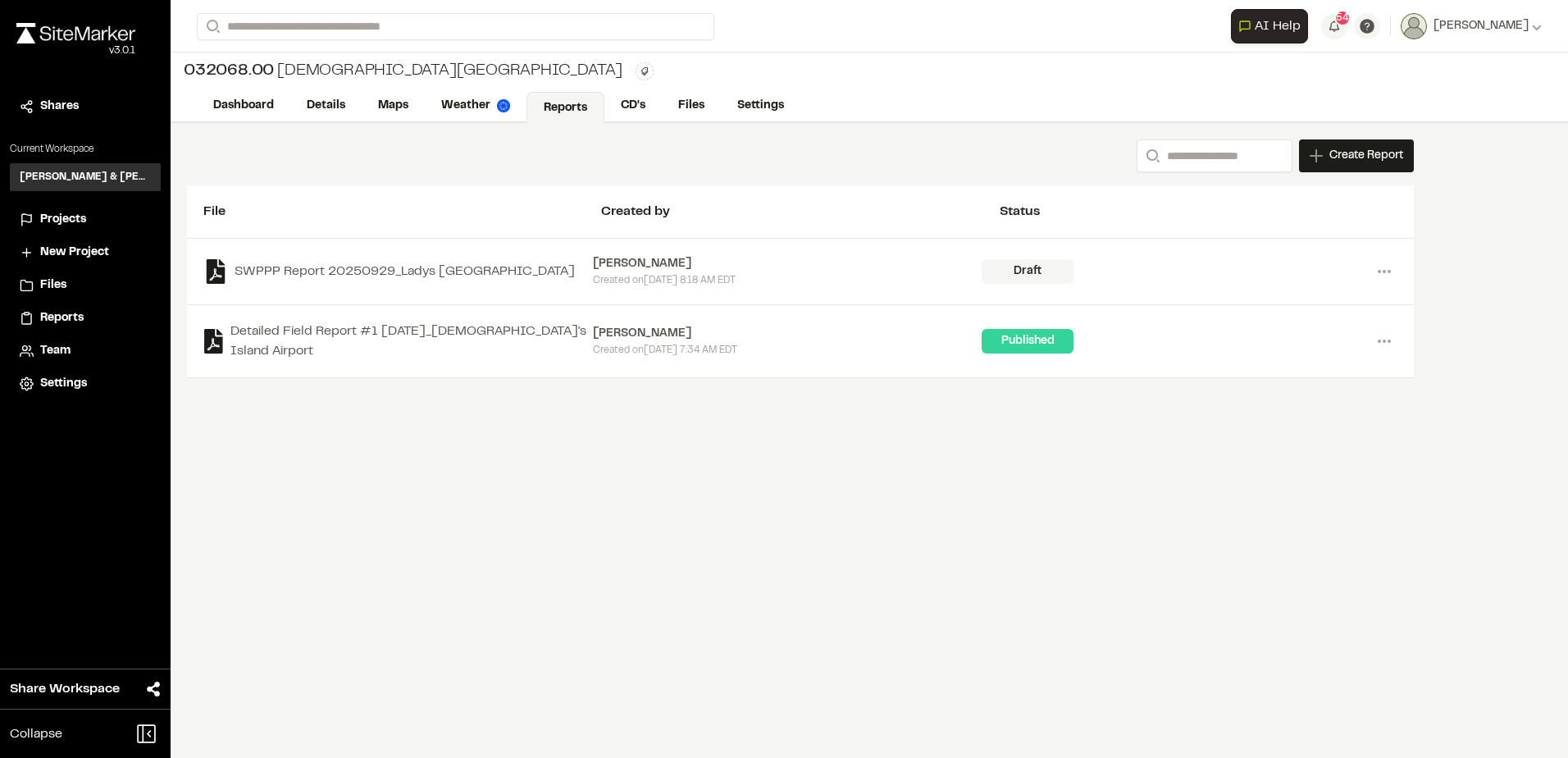
click at [34, 223] on div "Projects" at bounding box center [85, 220] width 131 height 18
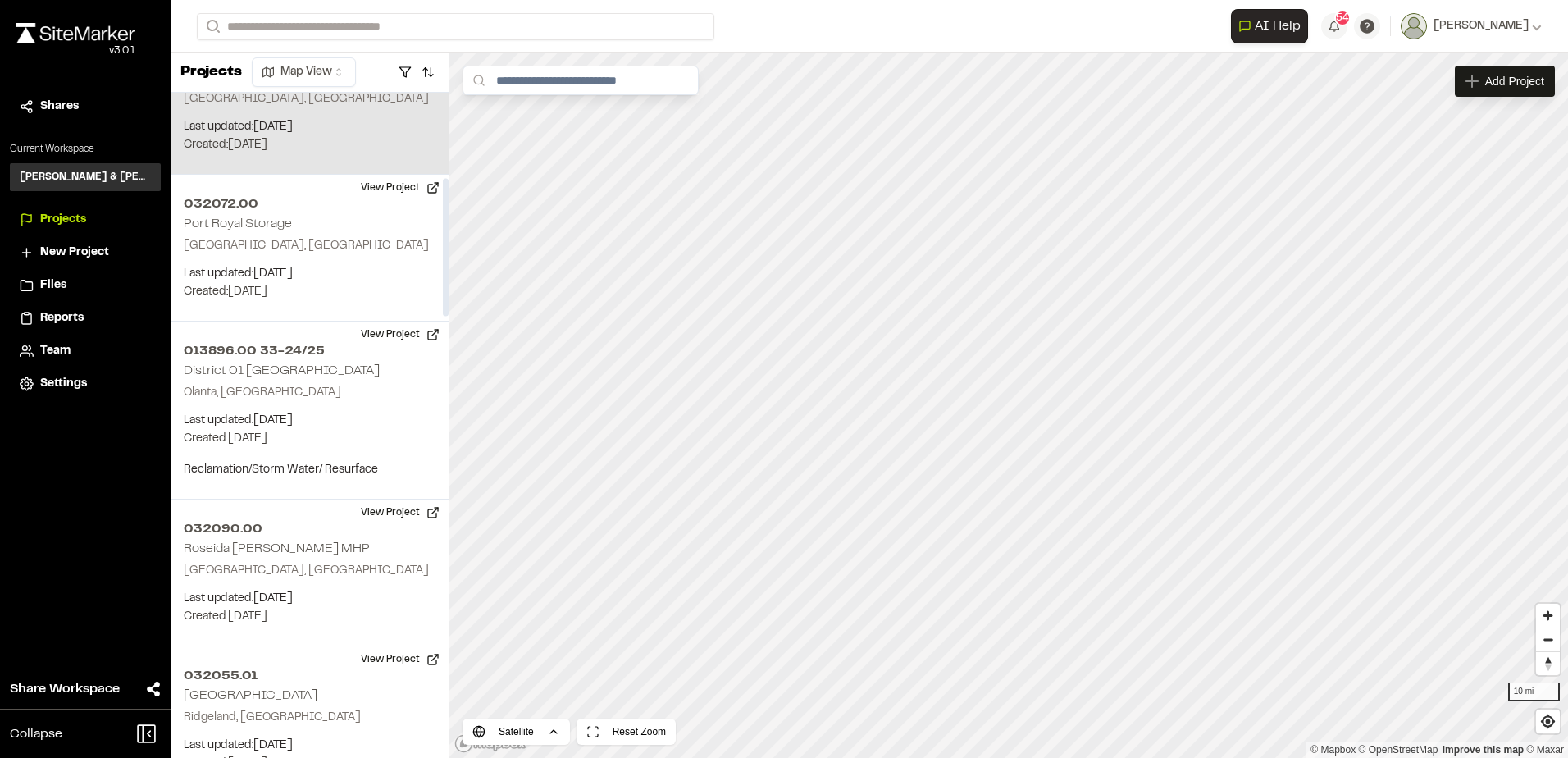
scroll to position [410, 0]
